Goal: Task Accomplishment & Management: Use online tool/utility

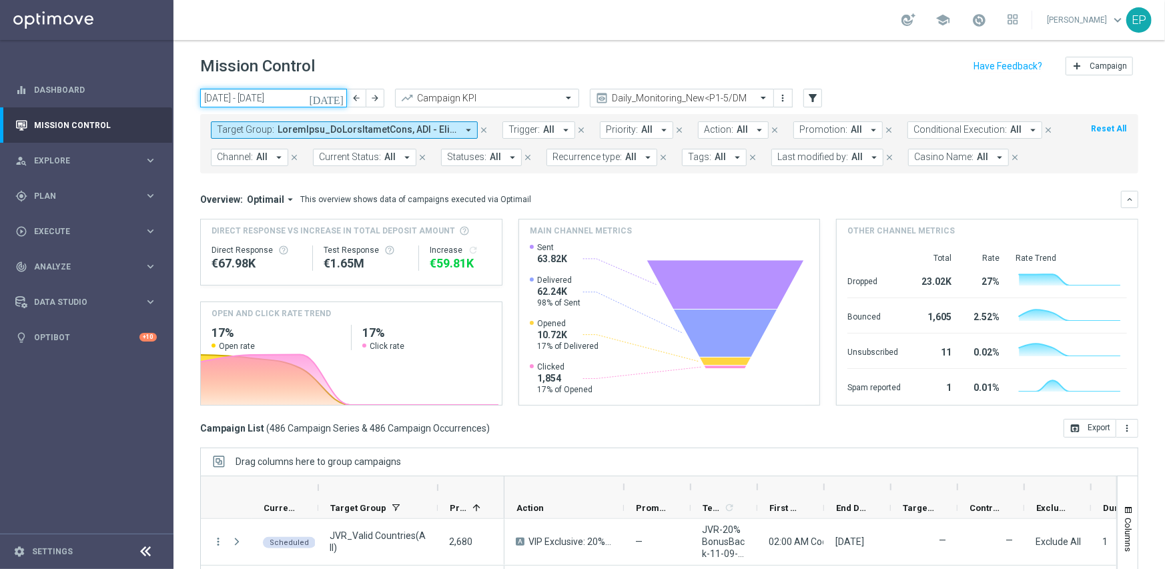
drag, startPoint x: 230, startPoint y: 99, endPoint x: 221, endPoint y: 89, distance: 13.8
click at [230, 99] on input "[DATE] - [DATE]" at bounding box center [273, 98] width 147 height 19
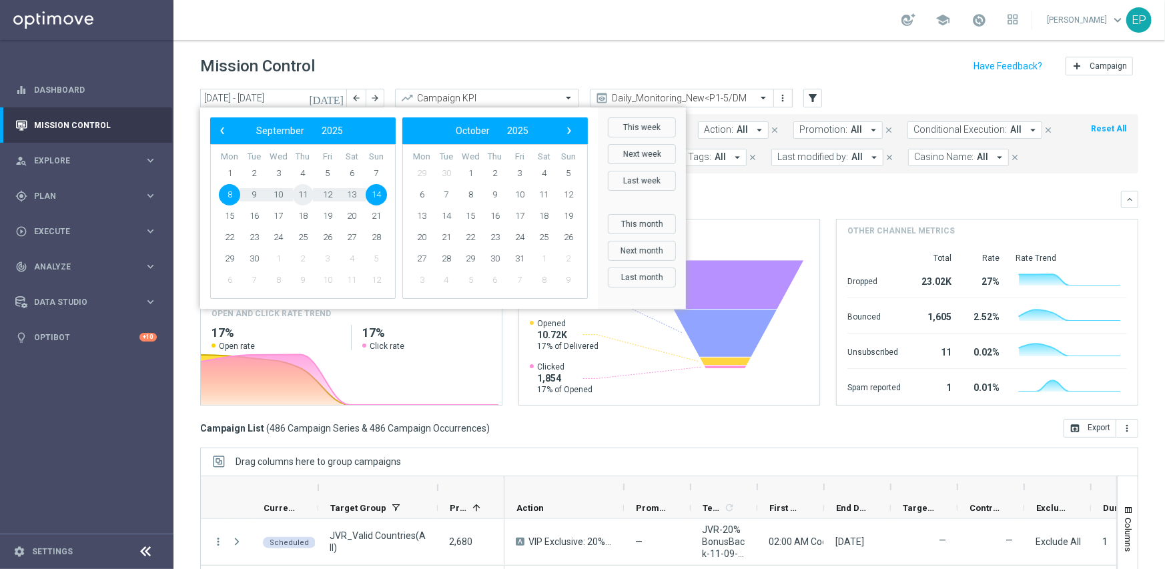
click at [300, 193] on span "11" at bounding box center [302, 194] width 21 height 21
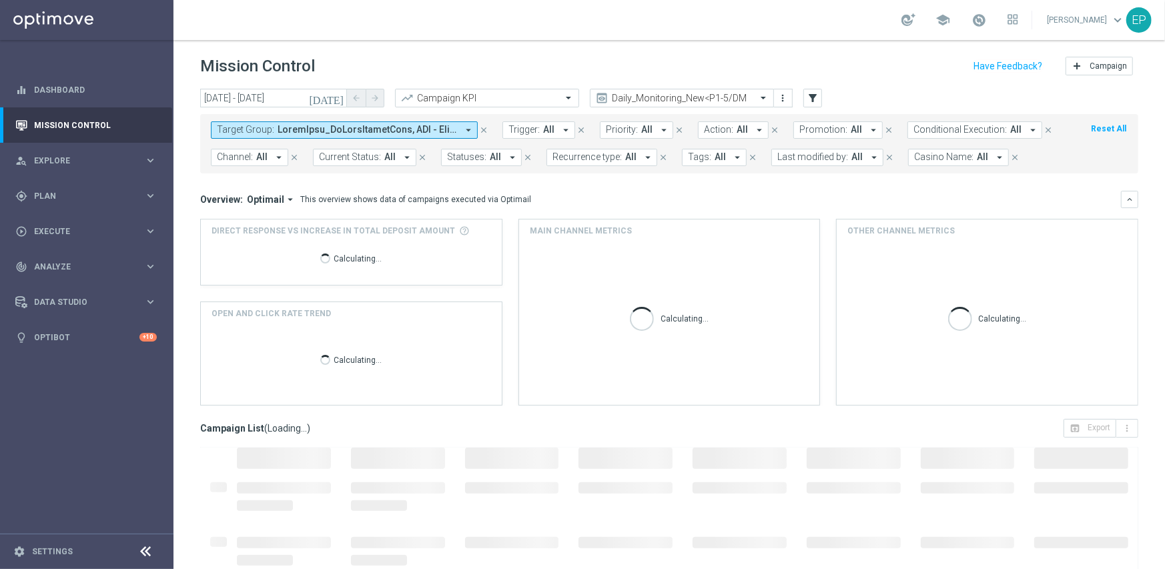
type input "[DATE] - [DATE]"
click at [138, 548] on icon at bounding box center [146, 552] width 16 height 16
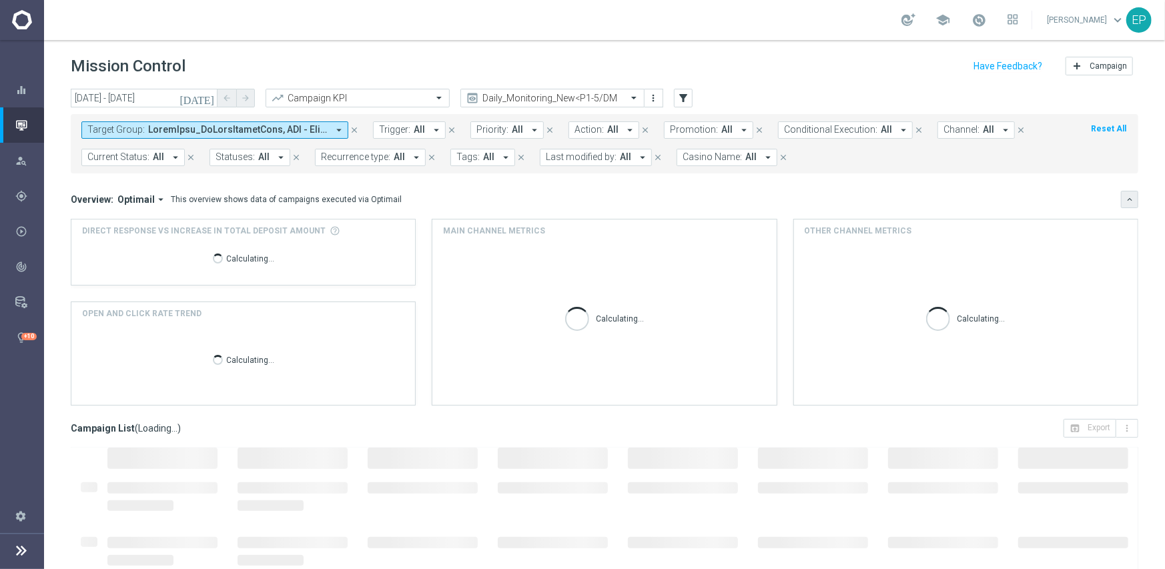
click at [1125, 197] on icon "keyboard_arrow_down" at bounding box center [1129, 199] width 9 height 9
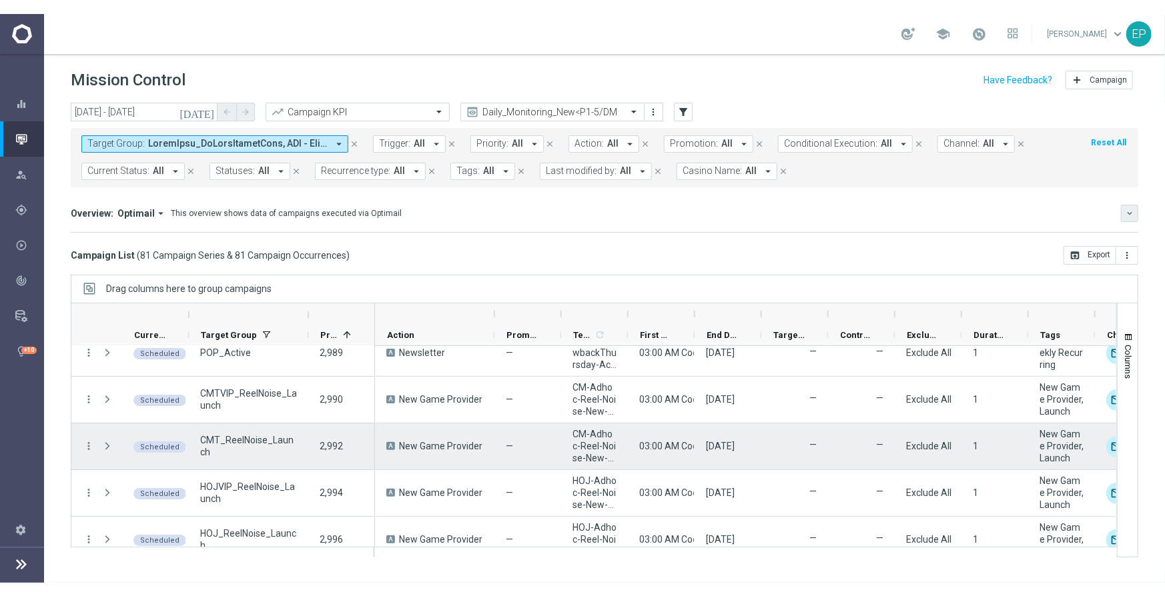
scroll to position [3002, 0]
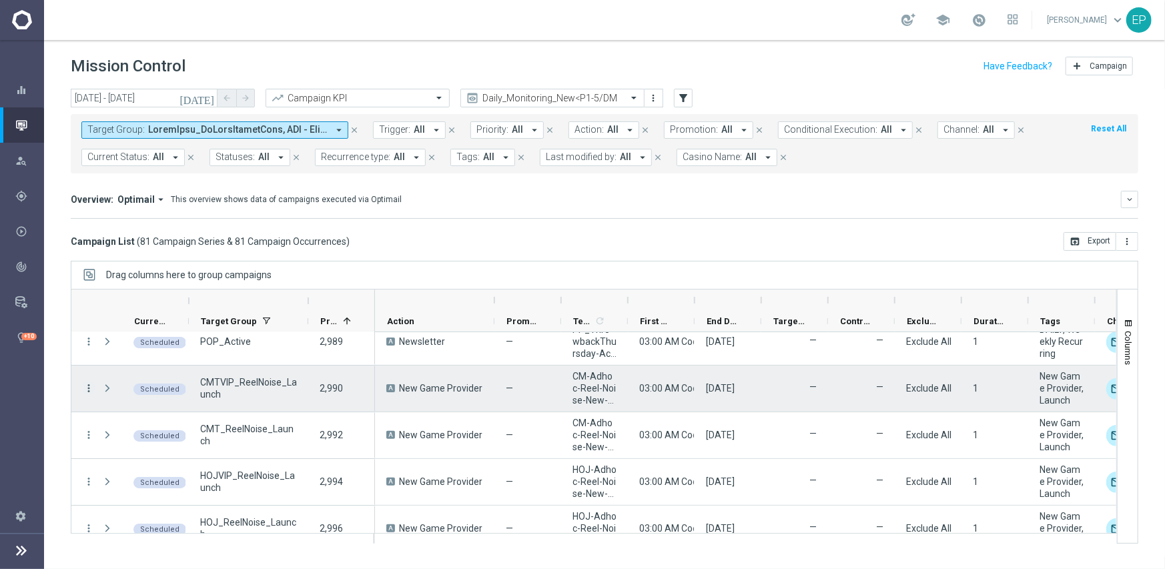
click at [87, 384] on icon "more_vert" at bounding box center [89, 388] width 12 height 12
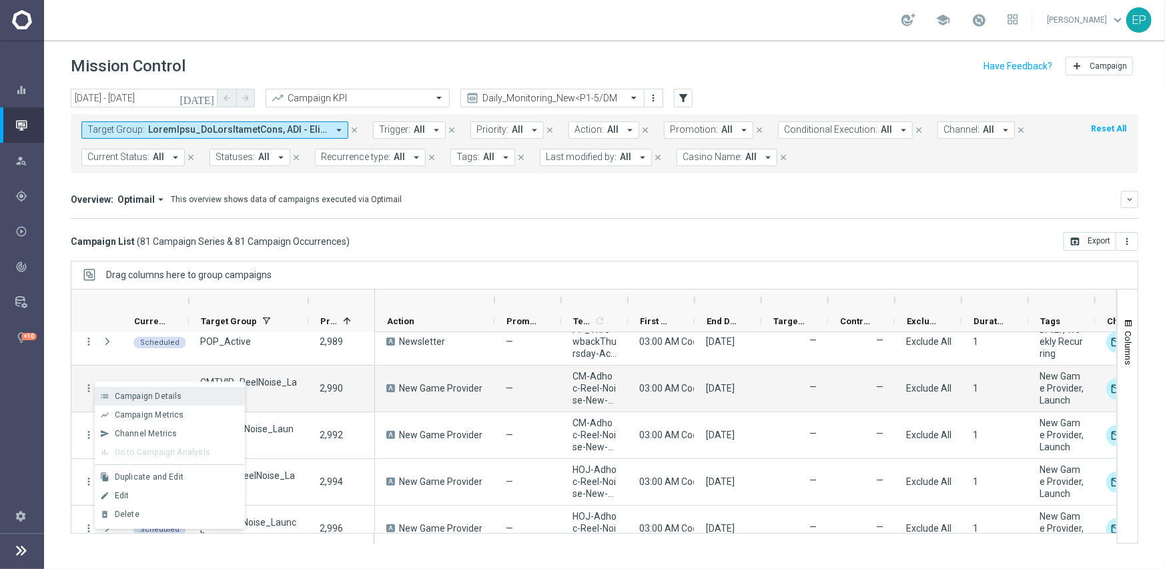
click at [159, 401] on div "Campaign Details" at bounding box center [177, 396] width 124 height 9
